Goal: Transaction & Acquisition: Purchase product/service

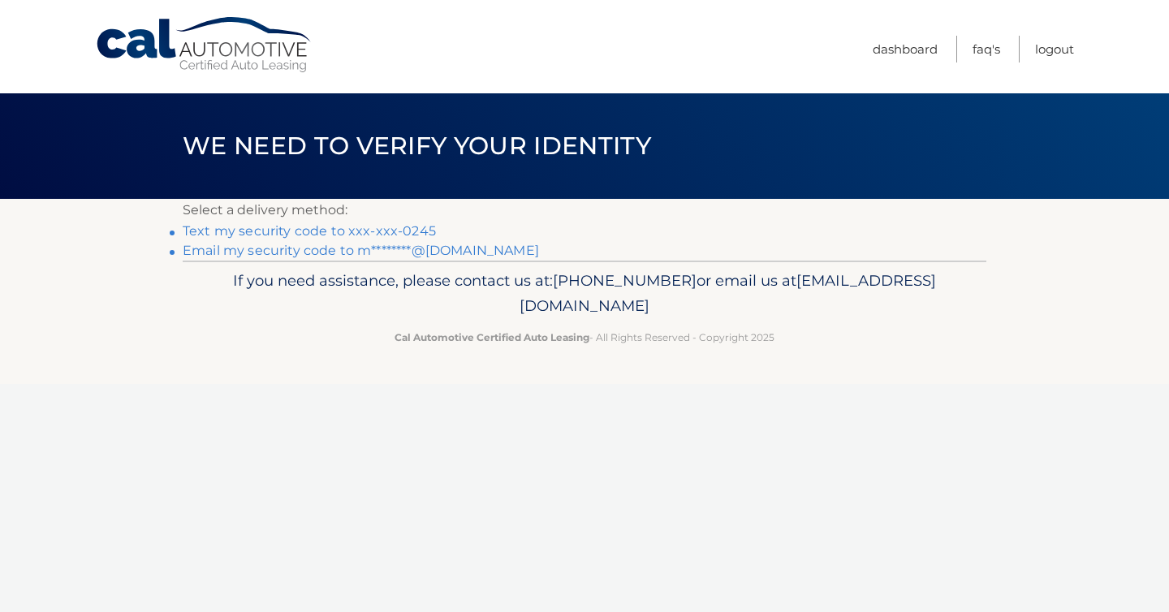
click at [386, 232] on link "Text my security code to xxx-xxx-0245" at bounding box center [309, 230] width 253 height 15
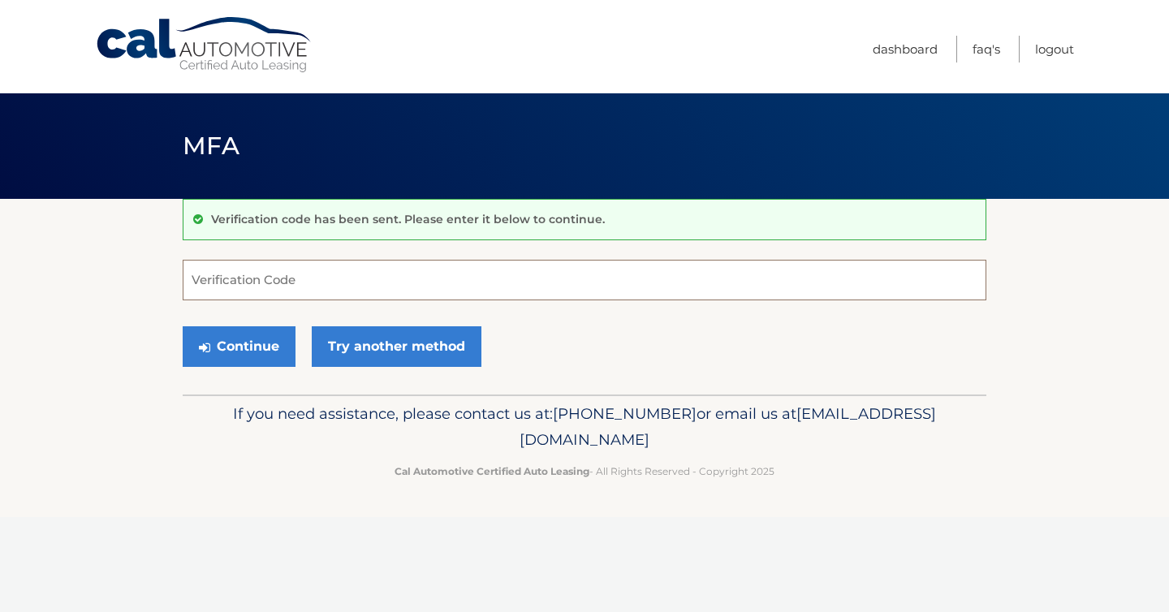
click at [331, 279] on input "Verification Code" at bounding box center [585, 280] width 804 height 41
type input "825589"
click at [269, 346] on button "Continue" at bounding box center [239, 346] width 113 height 41
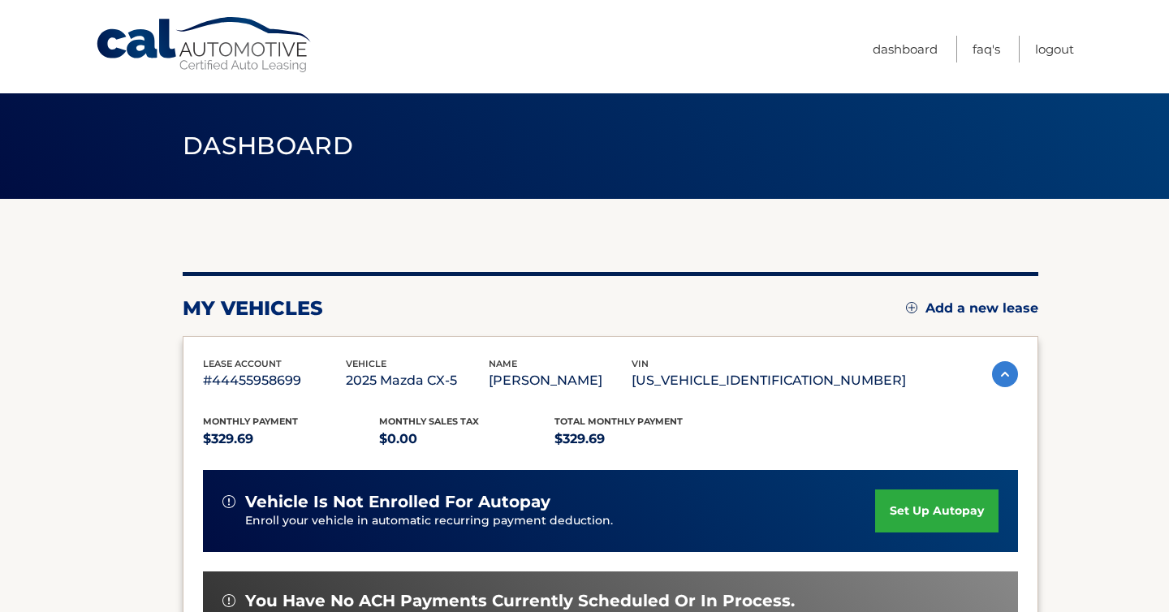
click at [747, 392] on div "Monthly Payment $329.69 Monthly sales Tax $0.00 Total Monthly Payment $329.69 v…" at bounding box center [610, 592] width 815 height 400
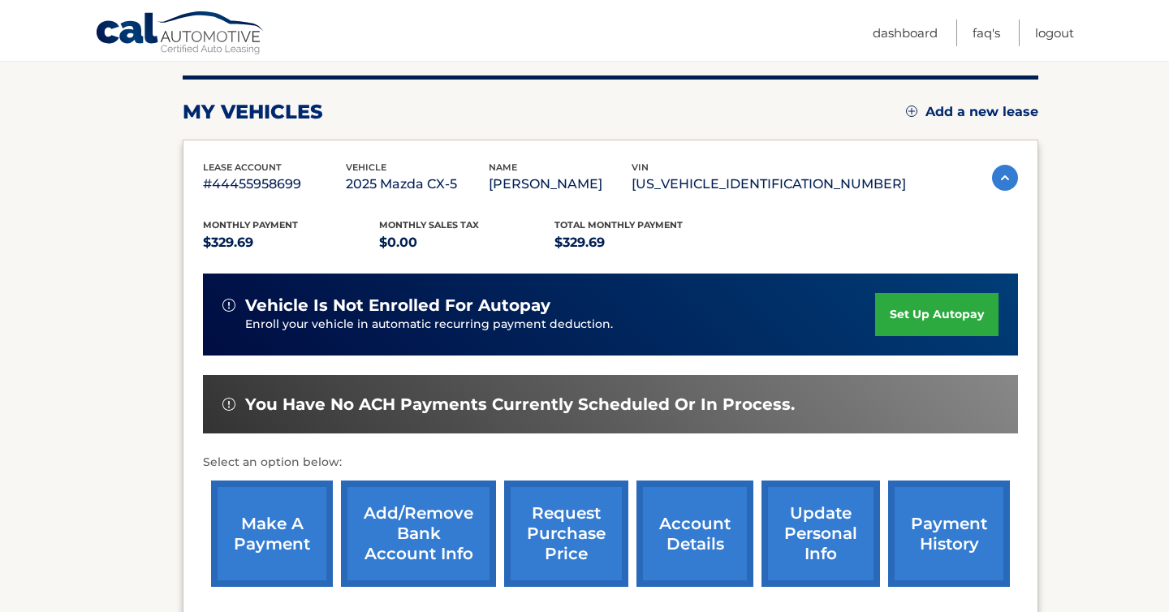
scroll to position [198, 0]
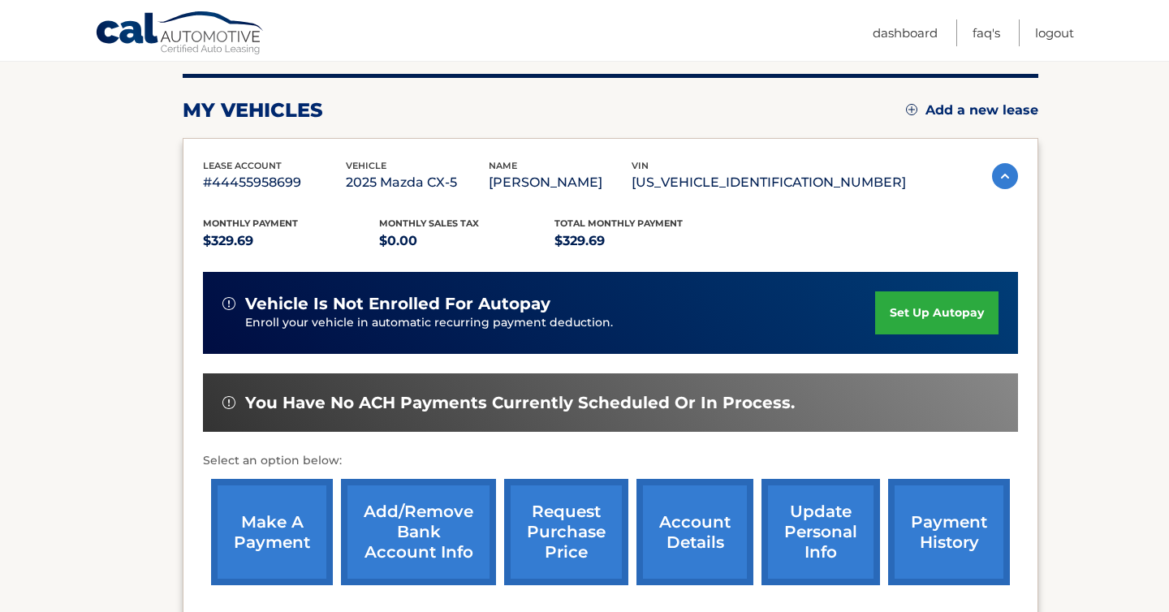
click at [273, 538] on link "make a payment" at bounding box center [272, 532] width 122 height 106
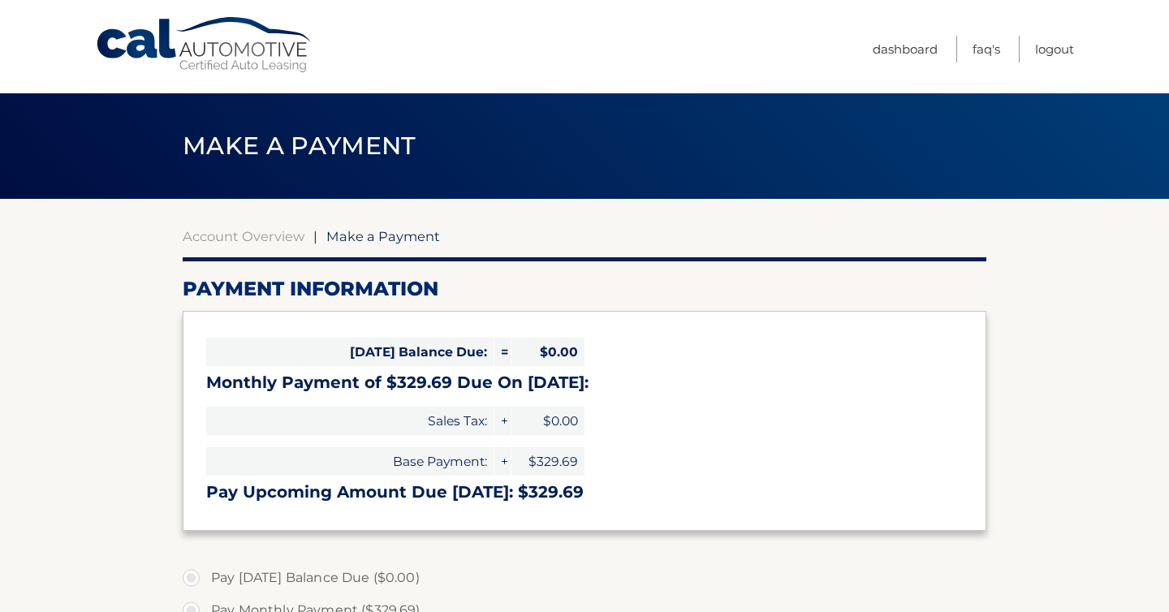
select select "NjVkOGFkMGItZTkyNy00Y2MwLTgzOTctMWUxNmZkOGRiNmEx"
click at [520, 285] on h2 "Payment Information" at bounding box center [585, 289] width 804 height 24
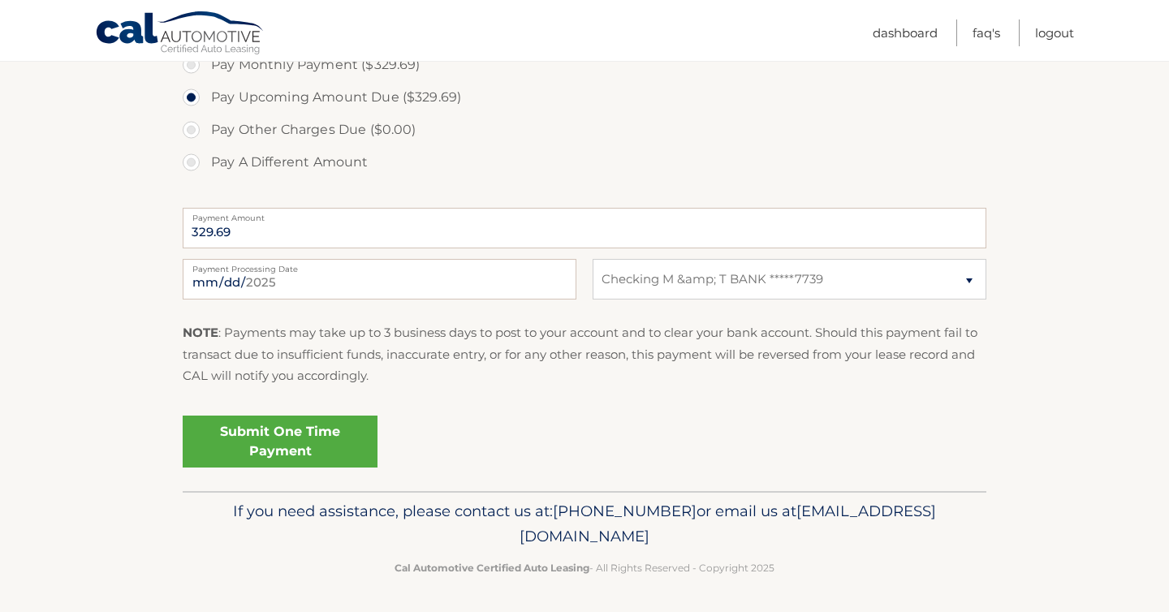
scroll to position [544, 0]
click at [326, 432] on link "Submit One Time Payment" at bounding box center [280, 443] width 195 height 52
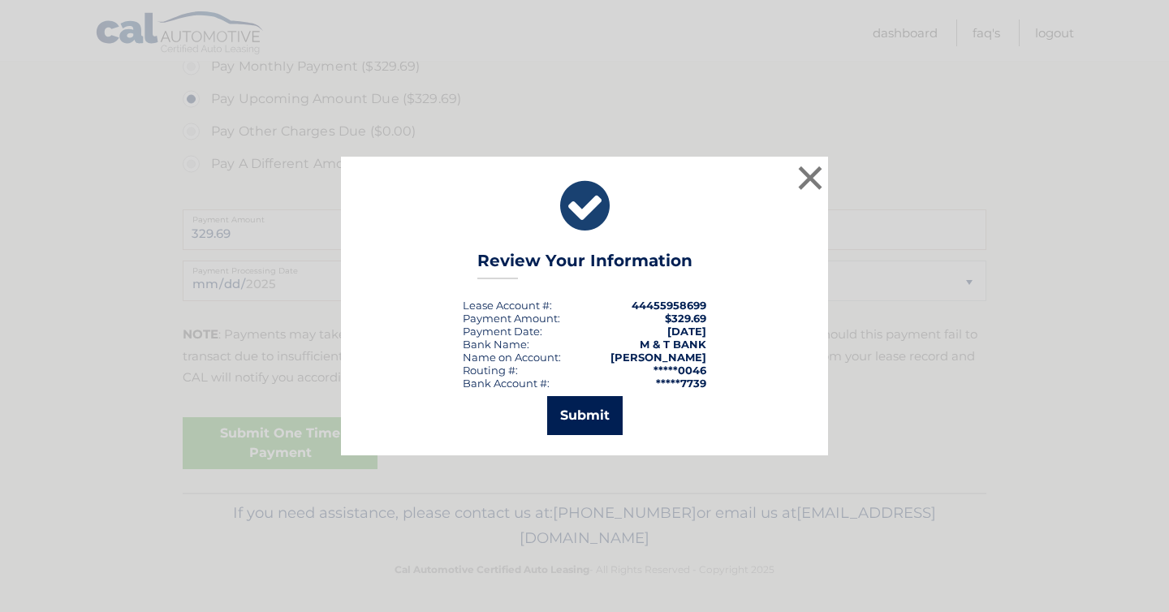
click at [577, 414] on button "Submit" at bounding box center [585, 415] width 76 height 39
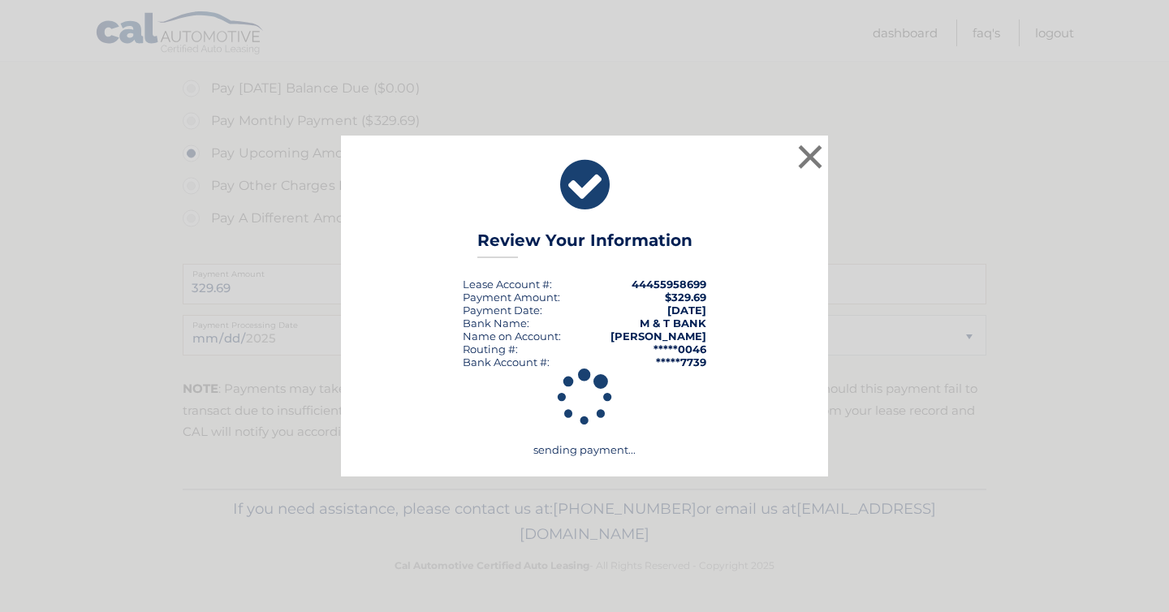
scroll to position [486, 0]
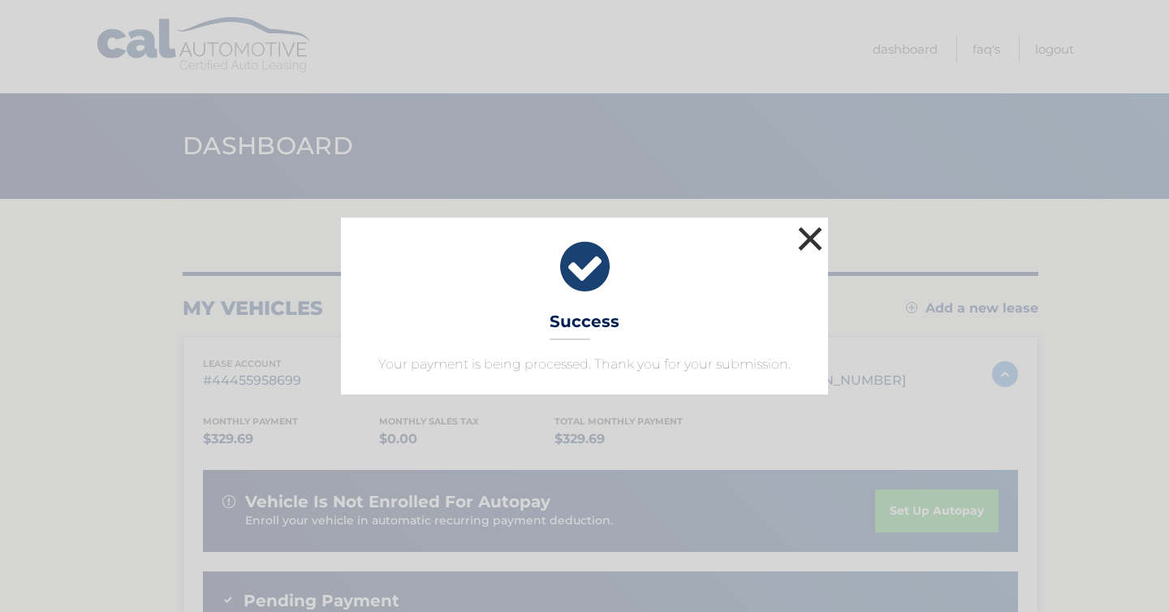
click at [812, 229] on button "×" at bounding box center [810, 239] width 32 height 32
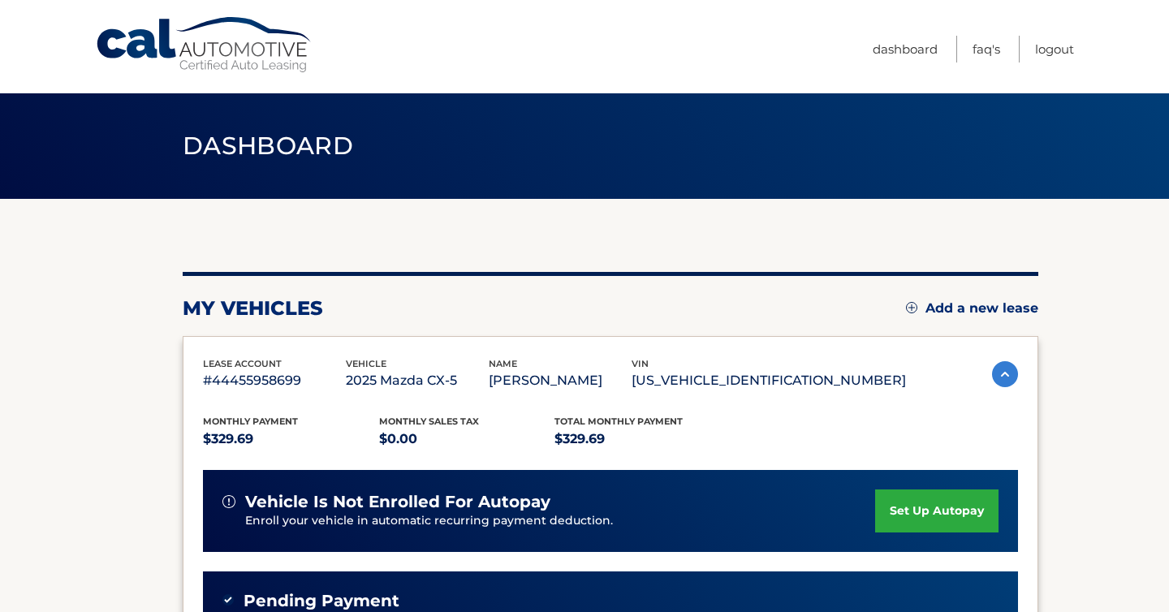
click at [807, 279] on div "my vehicles Add a new lease lease account #44455958699 vehicle 2025 Mazda CX-5 …" at bounding box center [611, 557] width 856 height 571
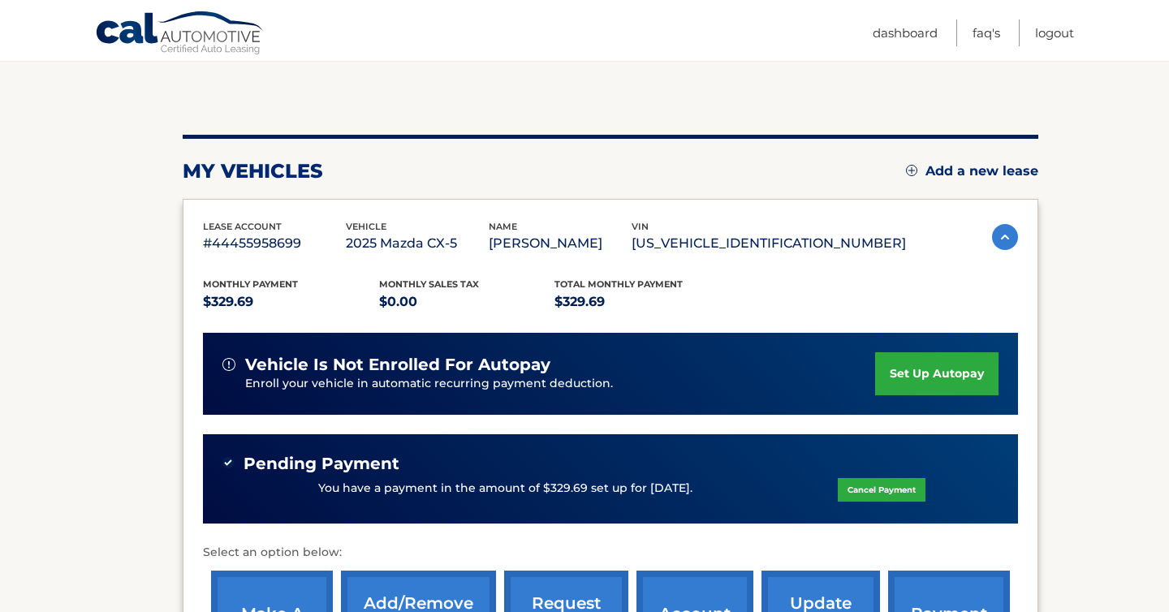
scroll to position [139, 0]
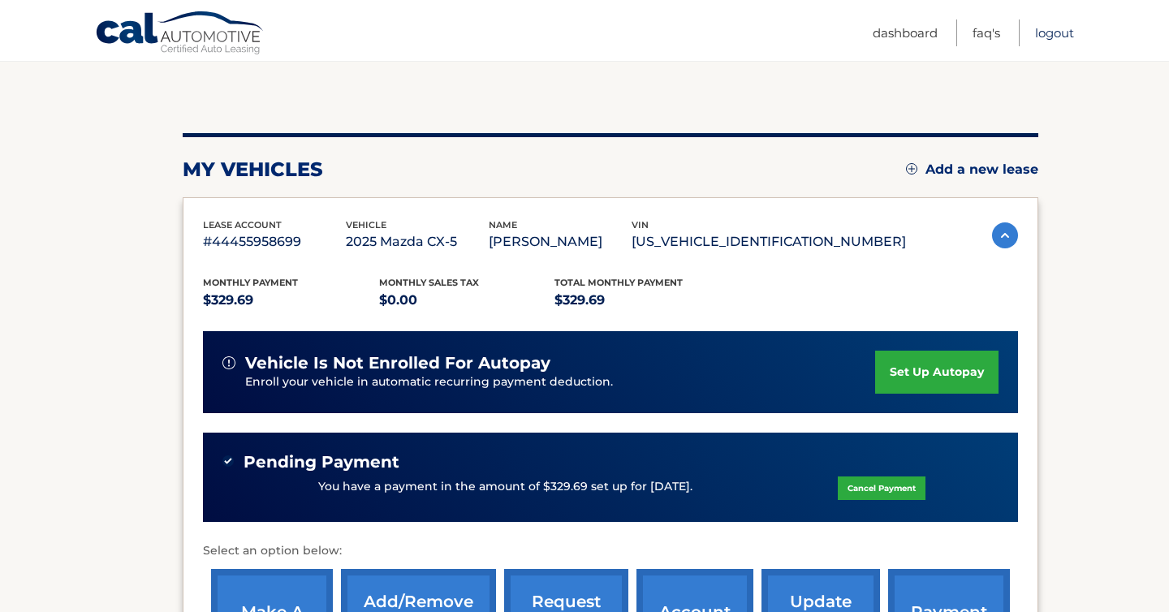
click at [1060, 30] on link "Logout" at bounding box center [1054, 32] width 39 height 27
